Goal: Use online tool/utility: Utilize a website feature to perform a specific function

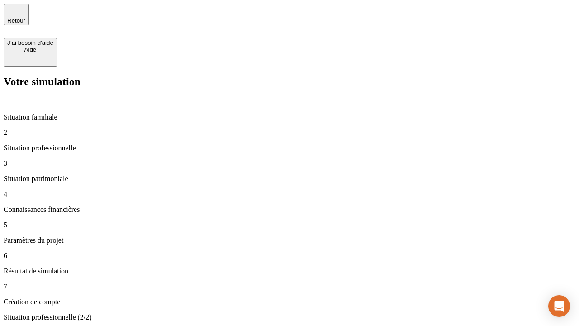
type input "30 000"
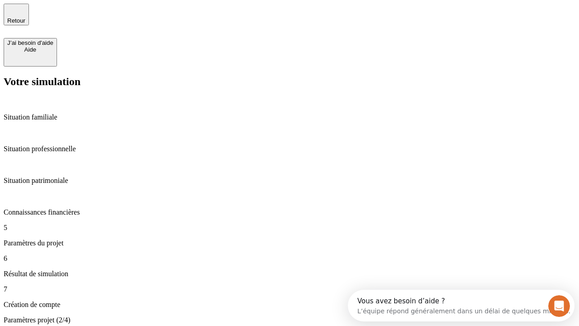
type input "25"
type input "1 000"
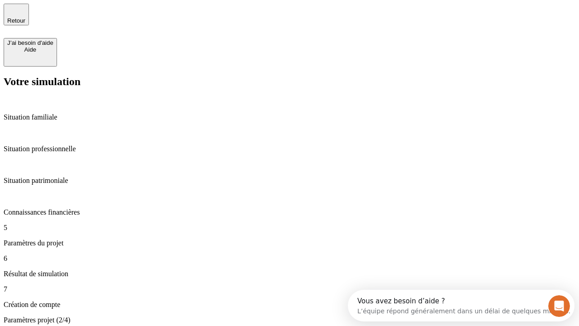
type input "640"
